Goal: Use online tool/utility: Use online tool/utility

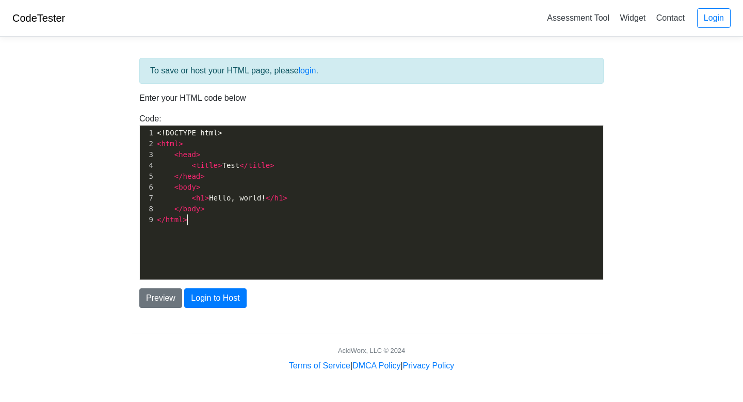
scroll to position [4, 0]
type textarea "<!DOCTYPE html> <html> <head> <title>Test</title> </head> <body> <h1>Hello, wor…"
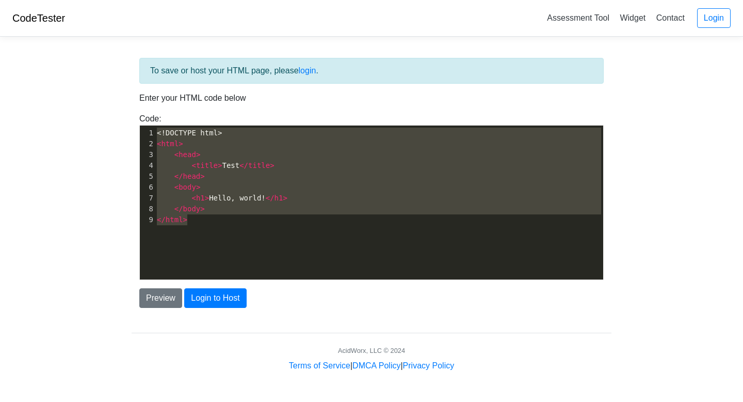
drag, startPoint x: 208, startPoint y: 224, endPoint x: 103, endPoint y: 48, distance: 205.1
click at [103, 48] on body "CodeTester Assessment Tool Widget Contact Login To save or host your HTML page,…" at bounding box center [371, 186] width 743 height 372
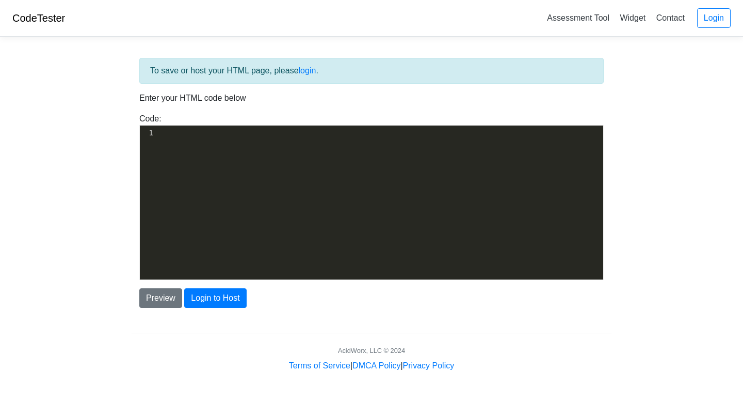
scroll to position [1379, 0]
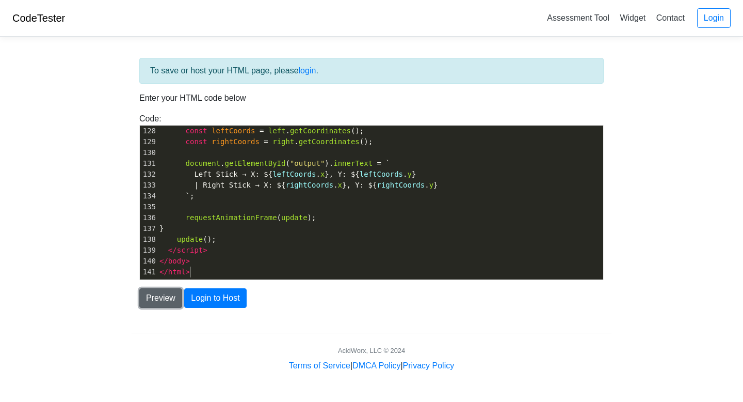
click at [153, 297] on button "Preview" at bounding box center [160, 298] width 43 height 20
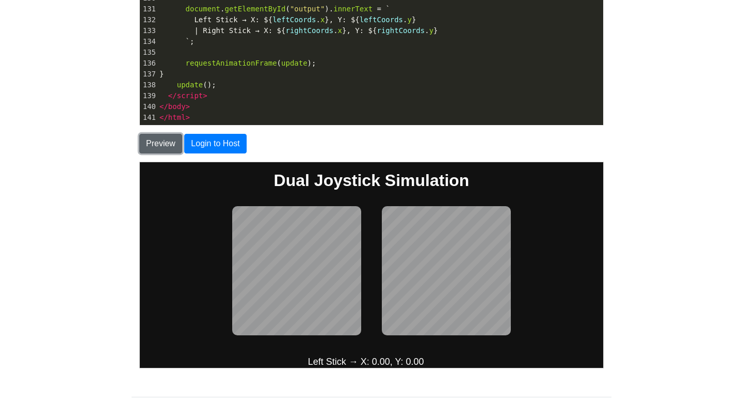
scroll to position [10, 0]
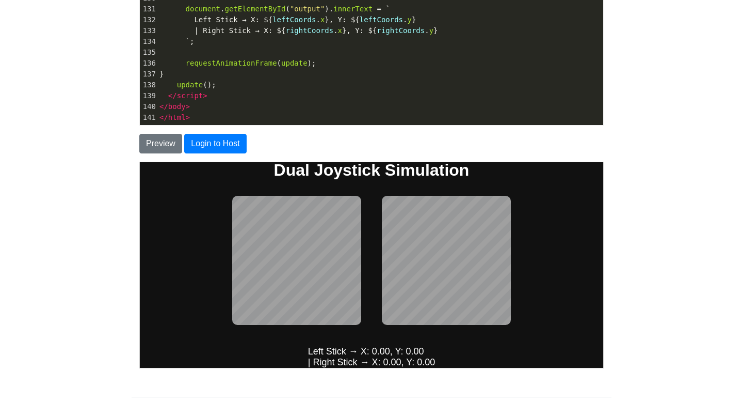
click at [515, 258] on div at bounding box center [371, 259] width 289 height 139
click at [450, 151] on html "Dual Joystick Simulation Left Stick → X: 0.00, Y: 0.00 | Right Stick → X: 0.00,…" at bounding box center [370, 258] width 463 height 214
click at [298, 192] on div at bounding box center [371, 259] width 289 height 139
click at [297, 191] on div at bounding box center [371, 259] width 289 height 139
